Goal: Use online tool/utility: Use online tool/utility

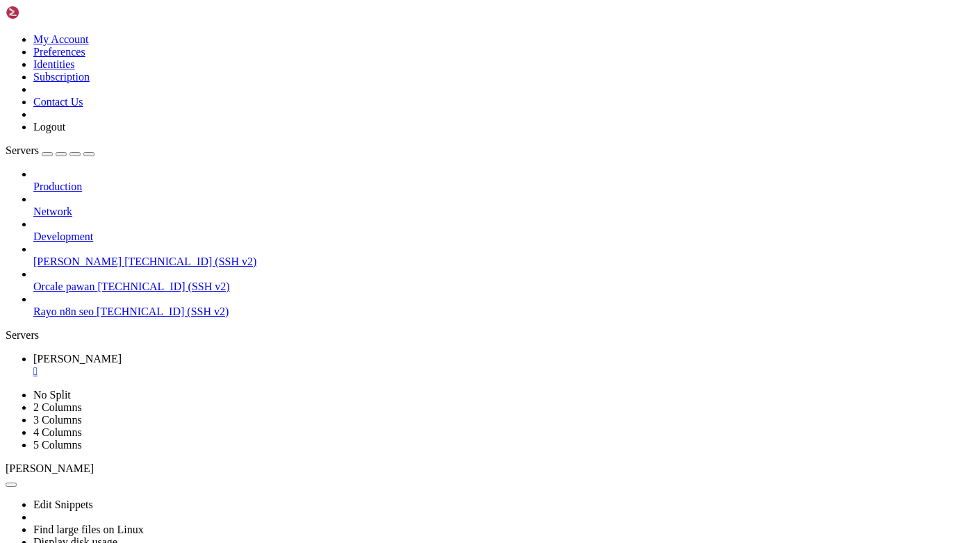
scroll to position [254, 0]
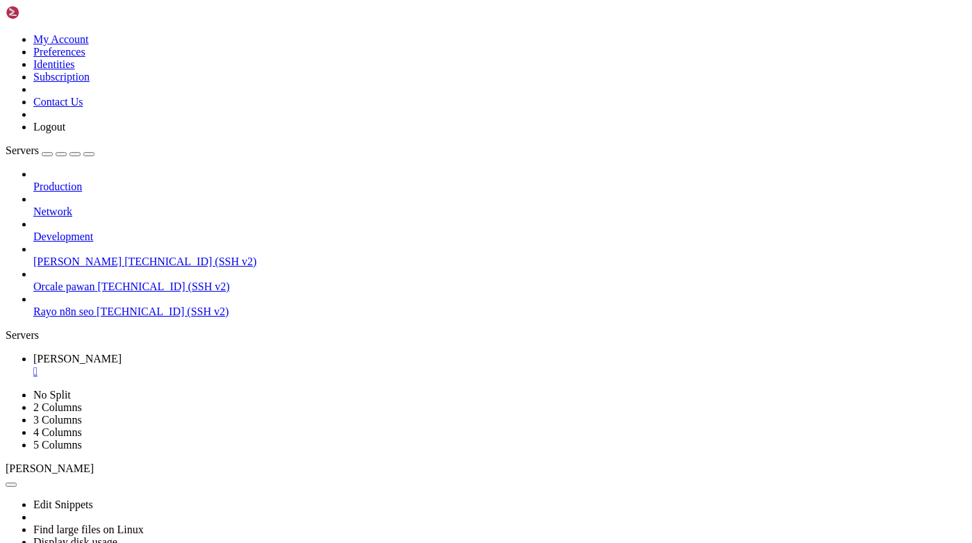
drag, startPoint x: 11, startPoint y: 959, endPoint x: 522, endPoint y: 1027, distance: 515.8
drag, startPoint x: 12, startPoint y: 953, endPoint x: 504, endPoint y: 1029, distance: 498.3
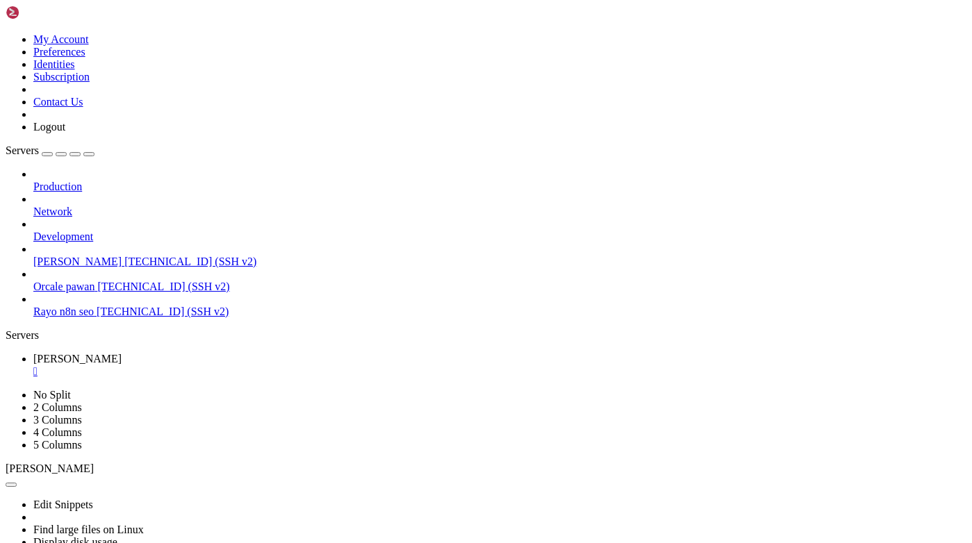
copy div "COMMAND PID USER FD TYPE DEVICE SIZE/OFF NODE NAME gunicorn 3981475 ubuntu 7u I…"
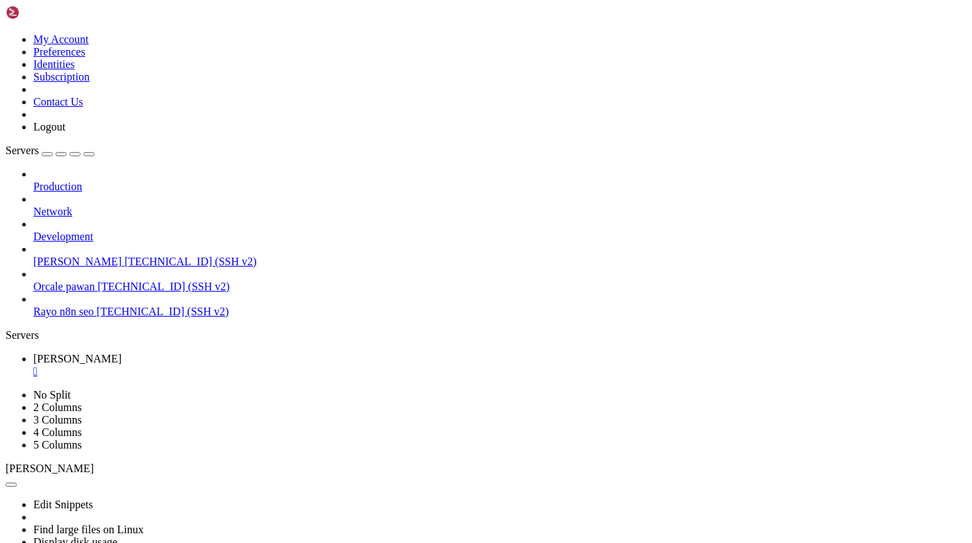
drag, startPoint x: 196, startPoint y: 695, endPoint x: 301, endPoint y: 691, distance: 105.6
paste textarea "sudo lsof -i:8000"
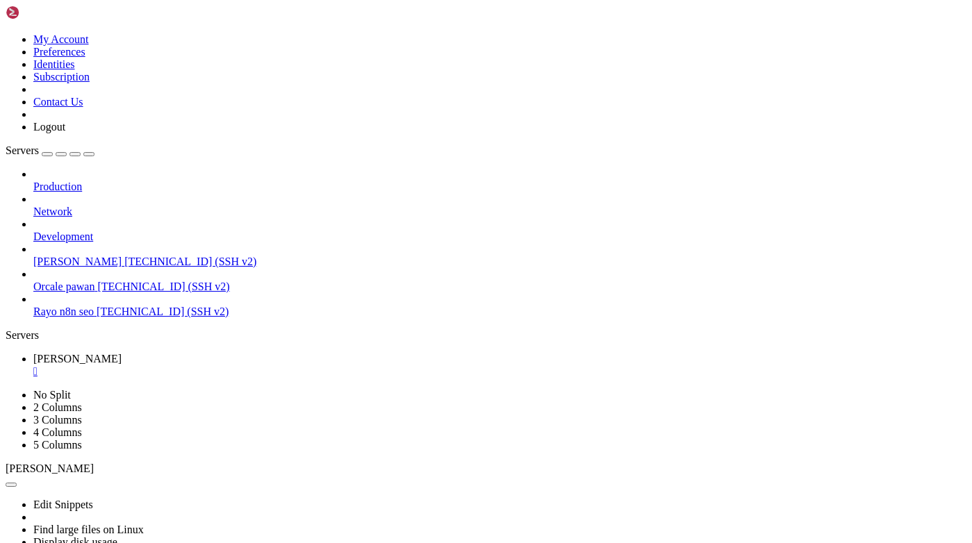
type textarea "sudo lsof -i:8000"
drag, startPoint x: 13, startPoint y: 959, endPoint x: 504, endPoint y: 1025, distance: 495.6
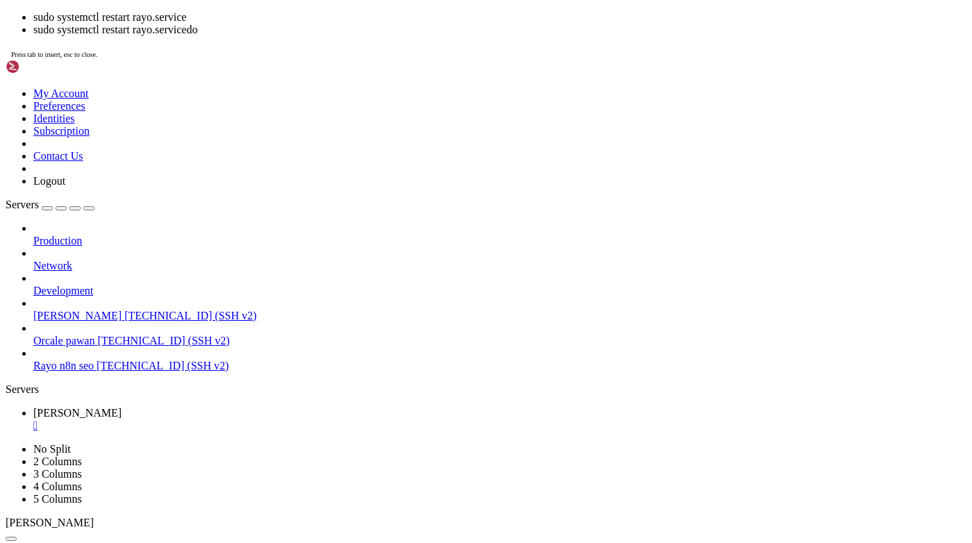
scroll to position [1051, 0]
